Goal: Navigation & Orientation: Find specific page/section

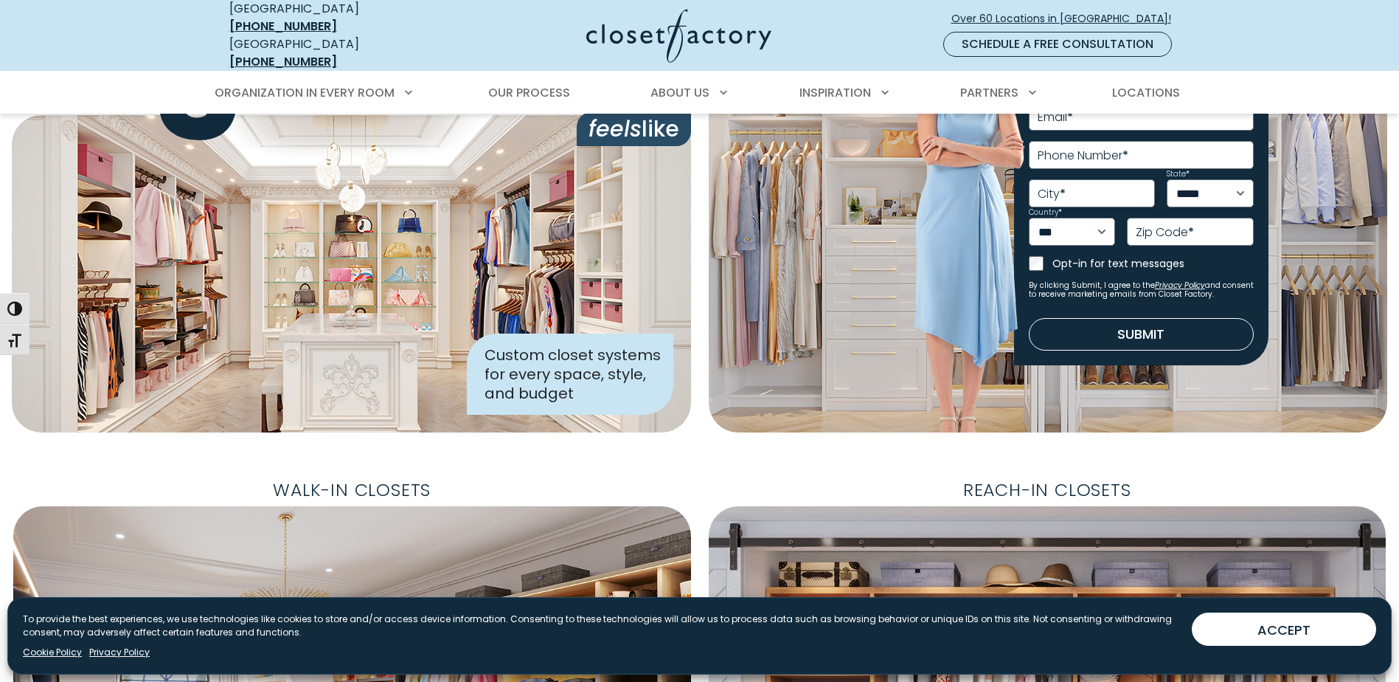
scroll to position [221, 0]
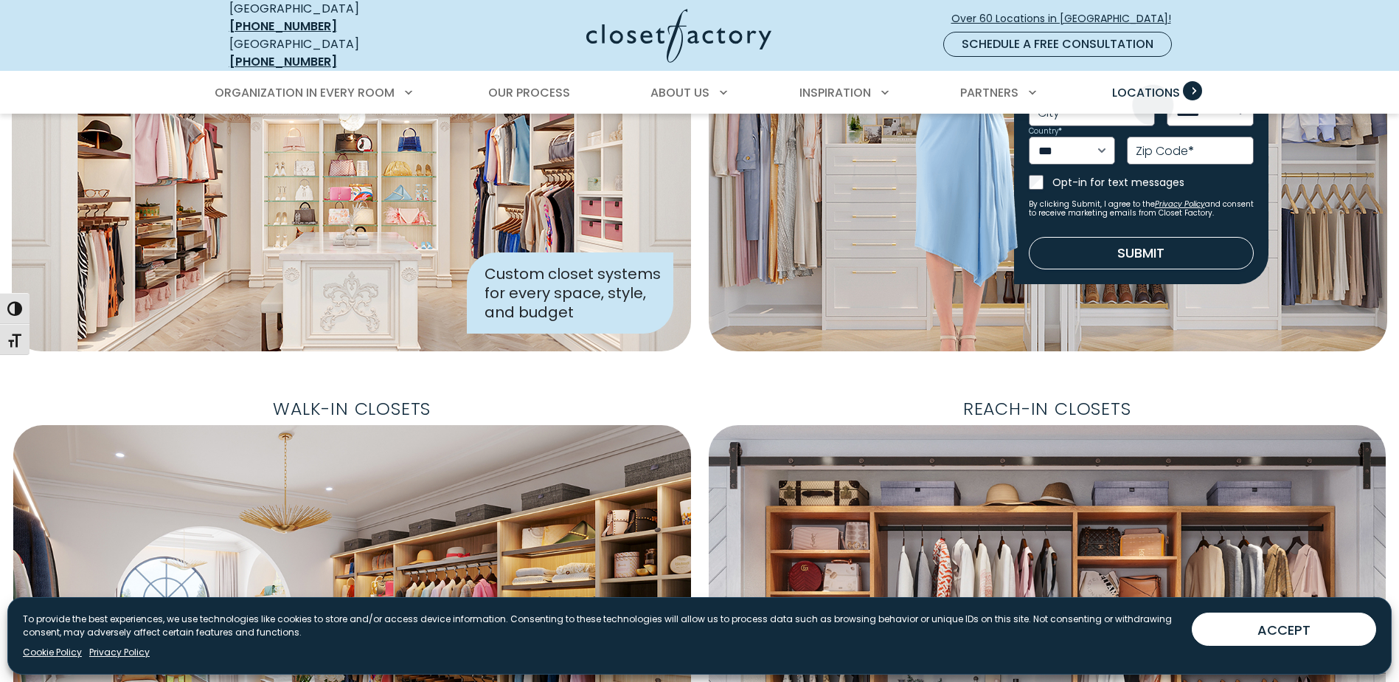
click at [1170, 84] on span "Locations" at bounding box center [1146, 92] width 68 height 17
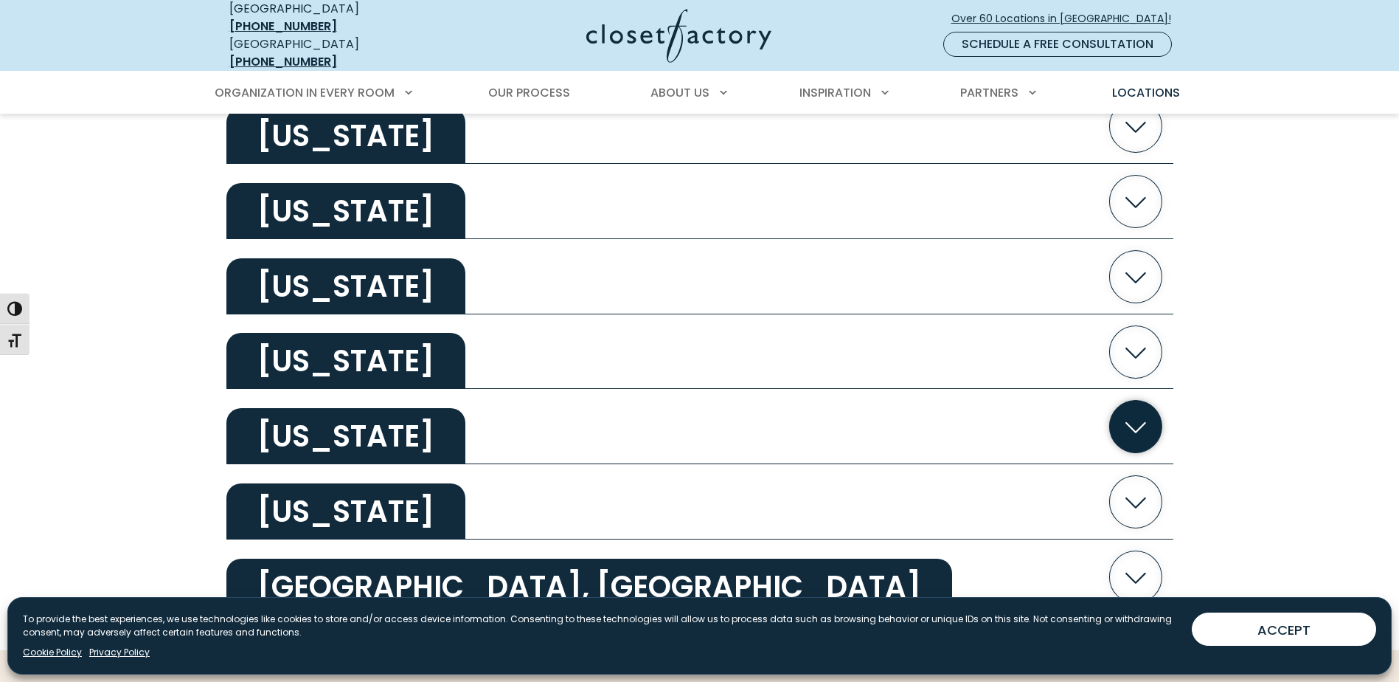
scroll to position [2803, 0]
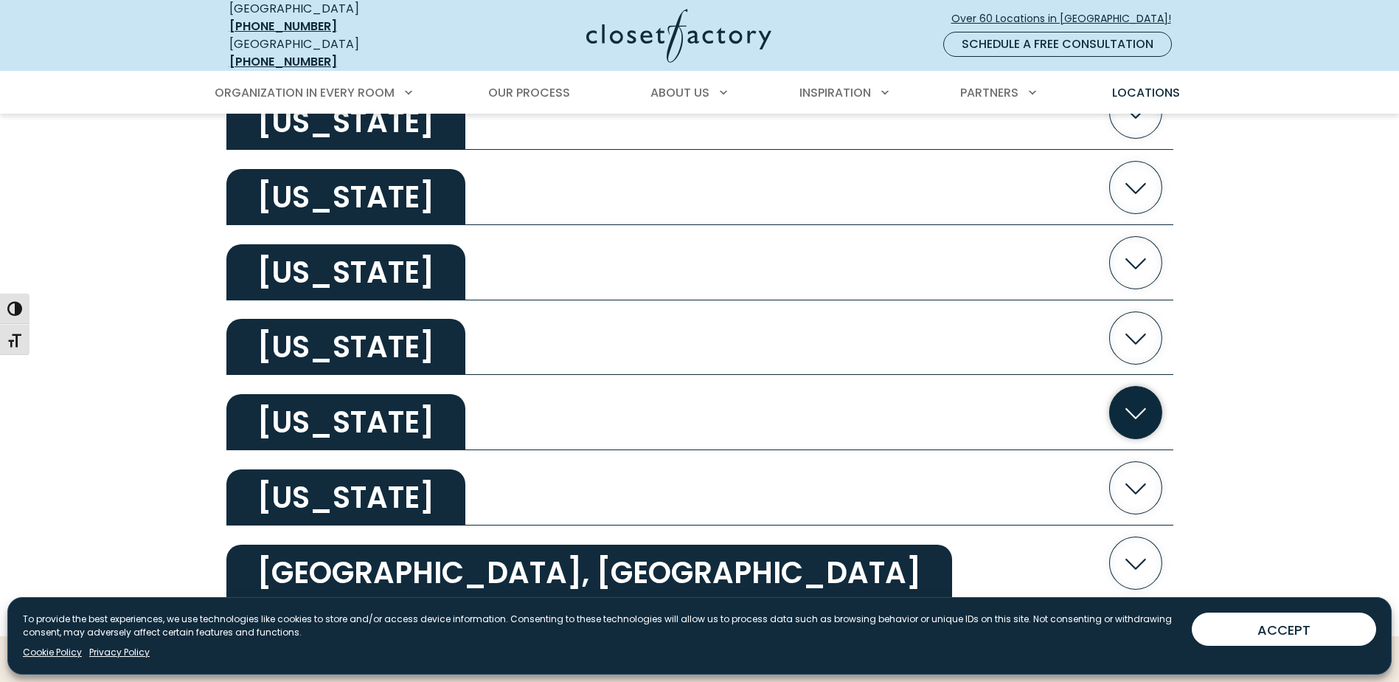
click at [338, 394] on h2 "Washington" at bounding box center [345, 422] width 239 height 56
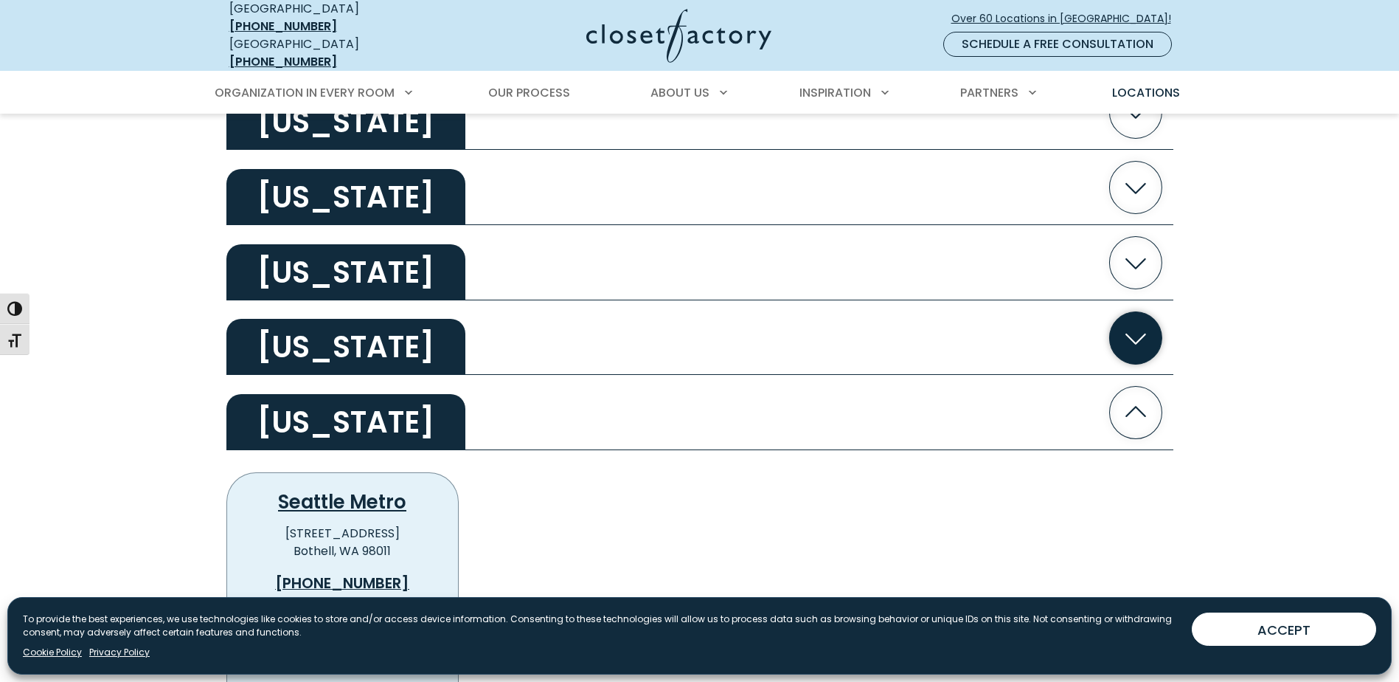
click at [338, 326] on h2 "Virginia" at bounding box center [345, 347] width 239 height 56
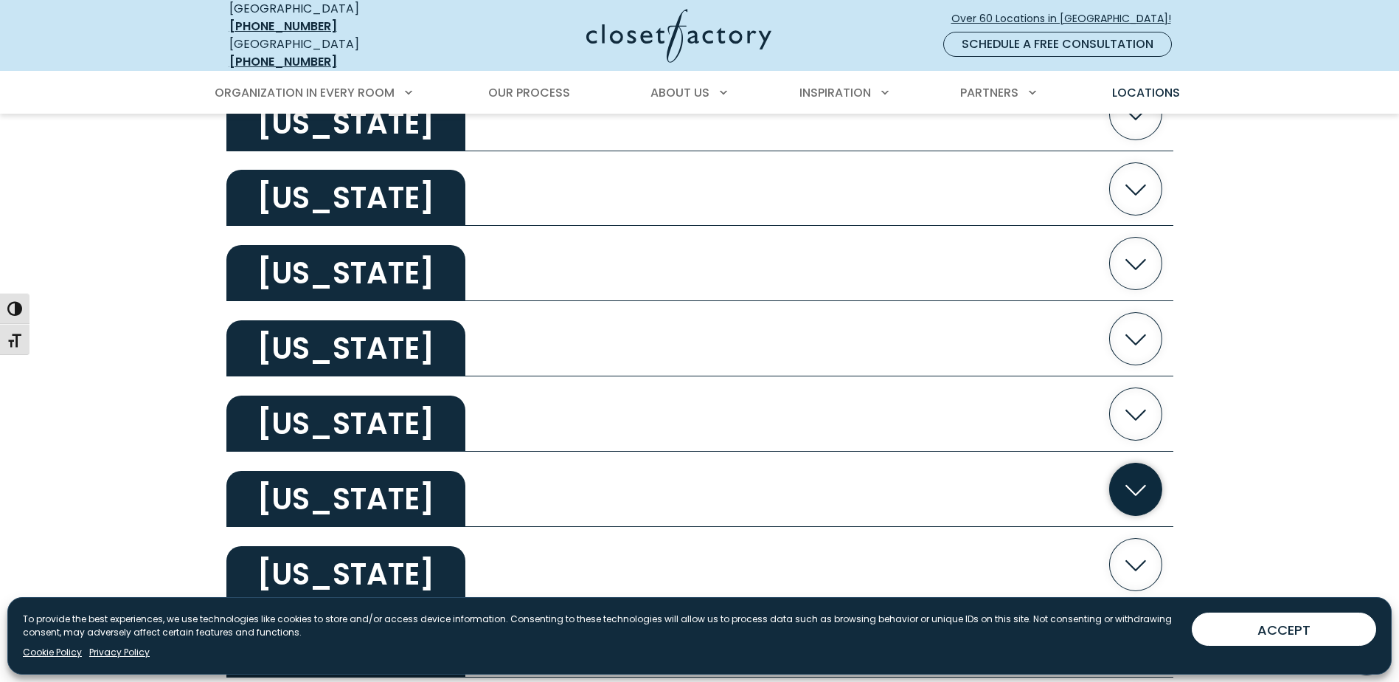
scroll to position [1328, 0]
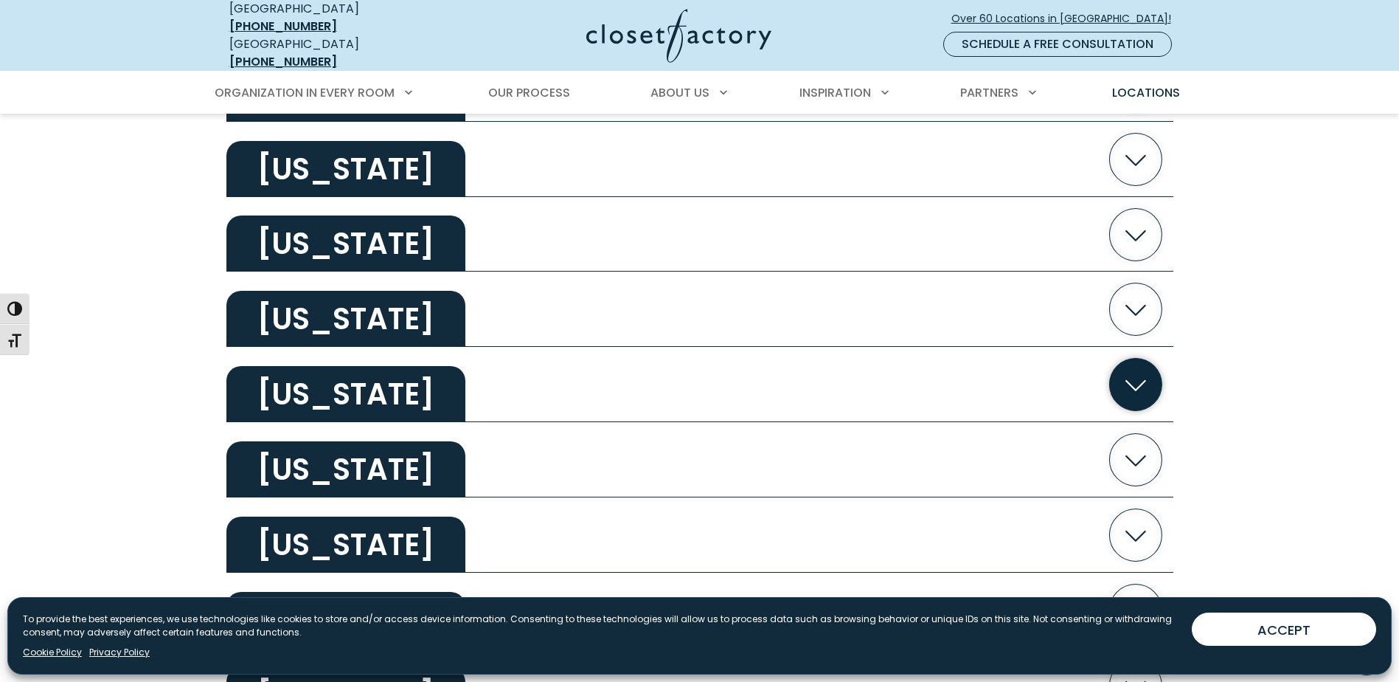
click at [367, 370] on h2 "Maryland" at bounding box center [345, 394] width 239 height 56
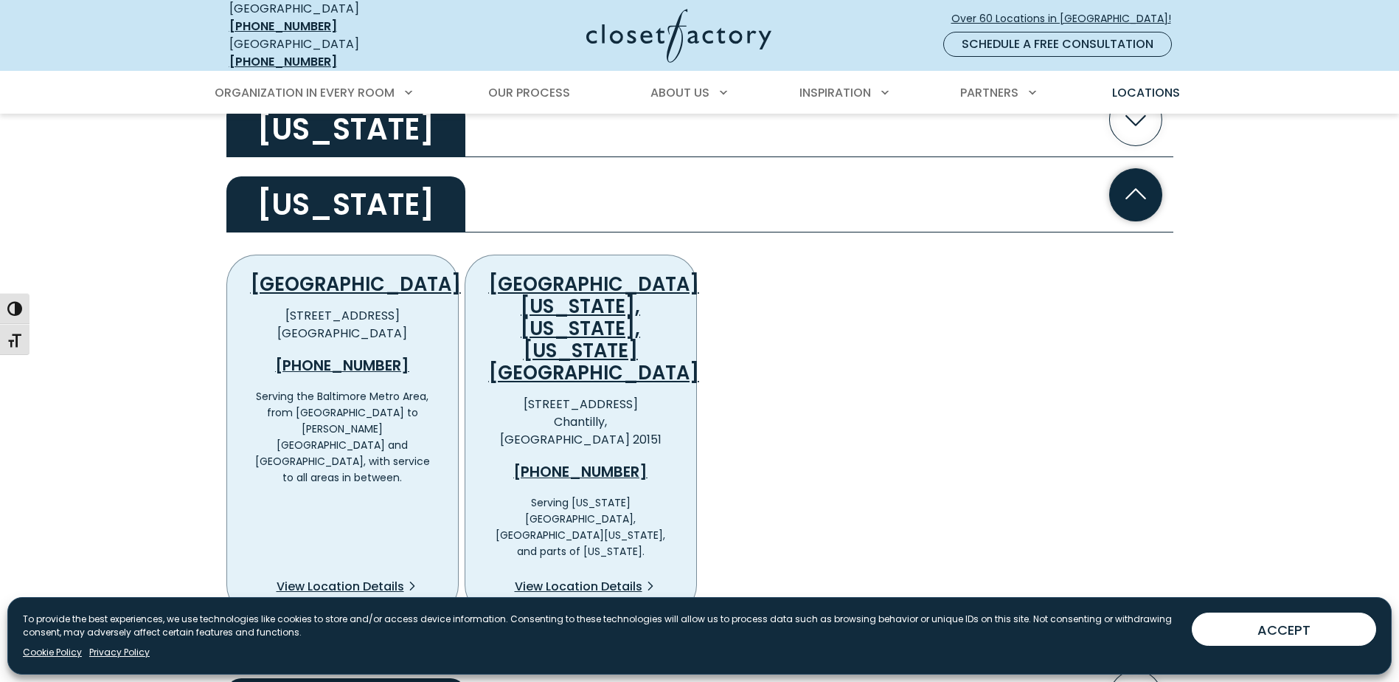
scroll to position [1549, 0]
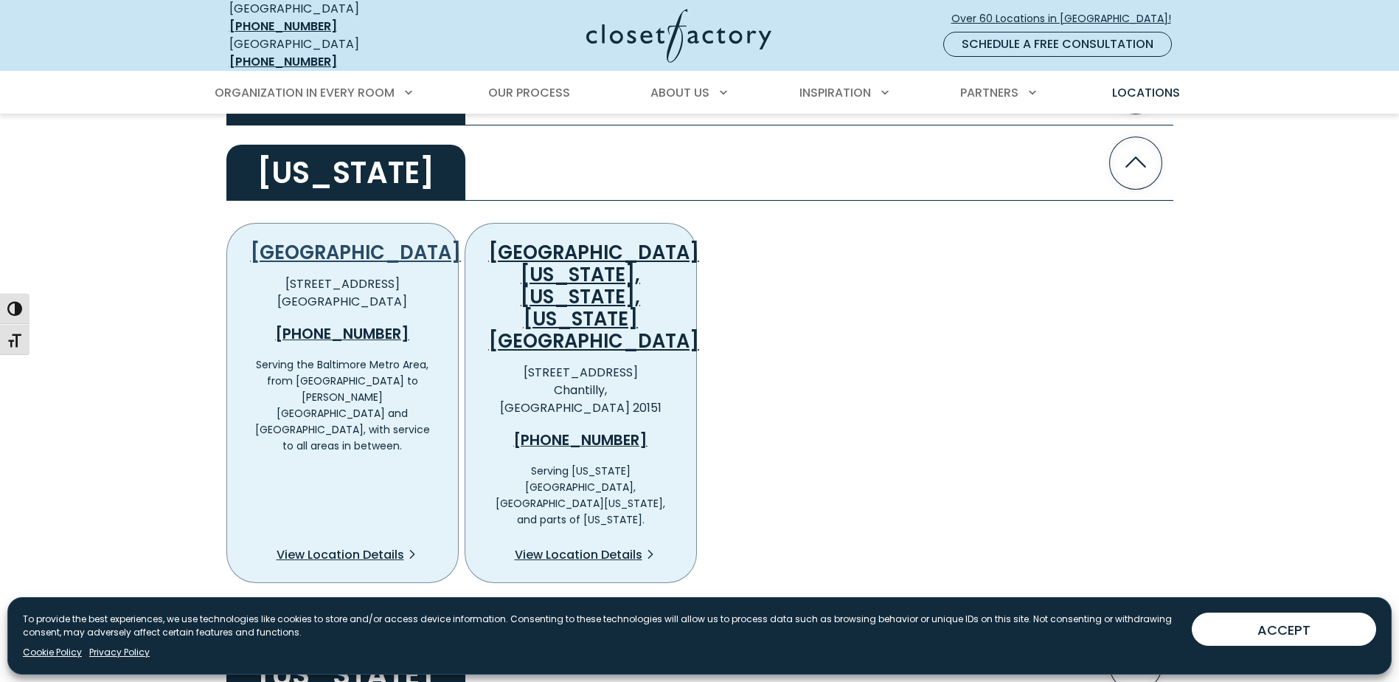
click at [361, 240] on link "[GEOGRAPHIC_DATA]" at bounding box center [356, 252] width 210 height 27
